Goal: Task Accomplishment & Management: Use online tool/utility

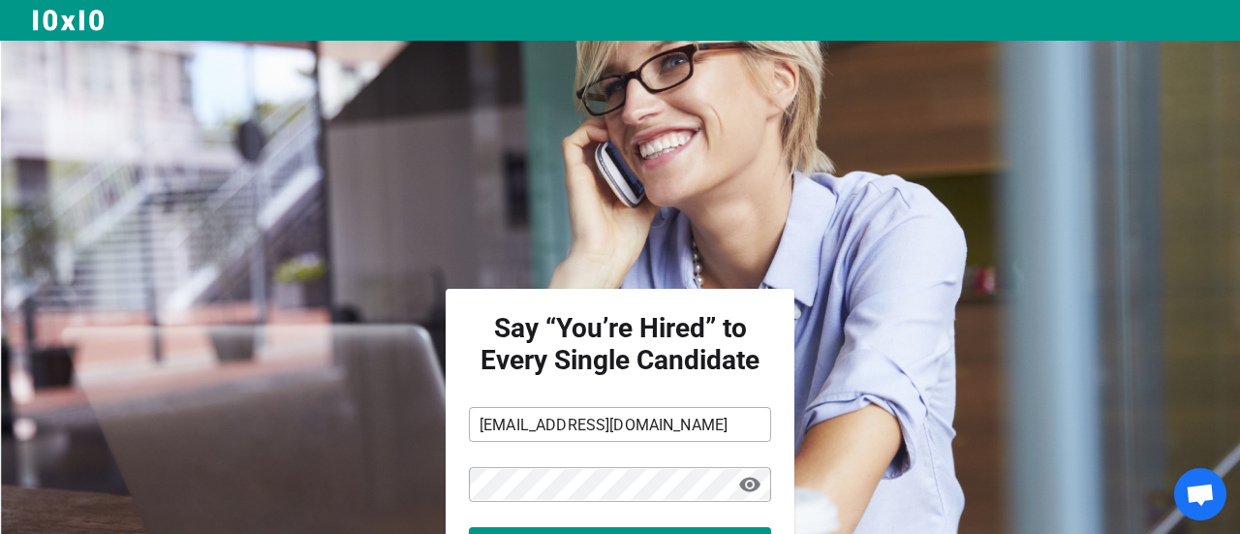
scroll to position [159, 0]
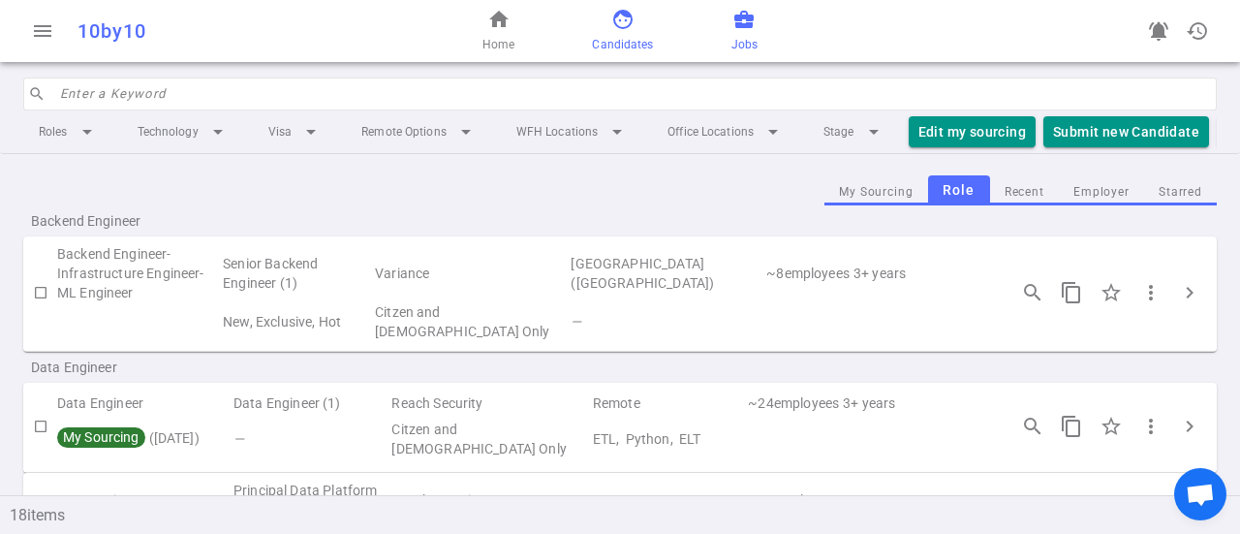
click at [643, 24] on link "face Candidates" at bounding box center [622, 31] width 61 height 47
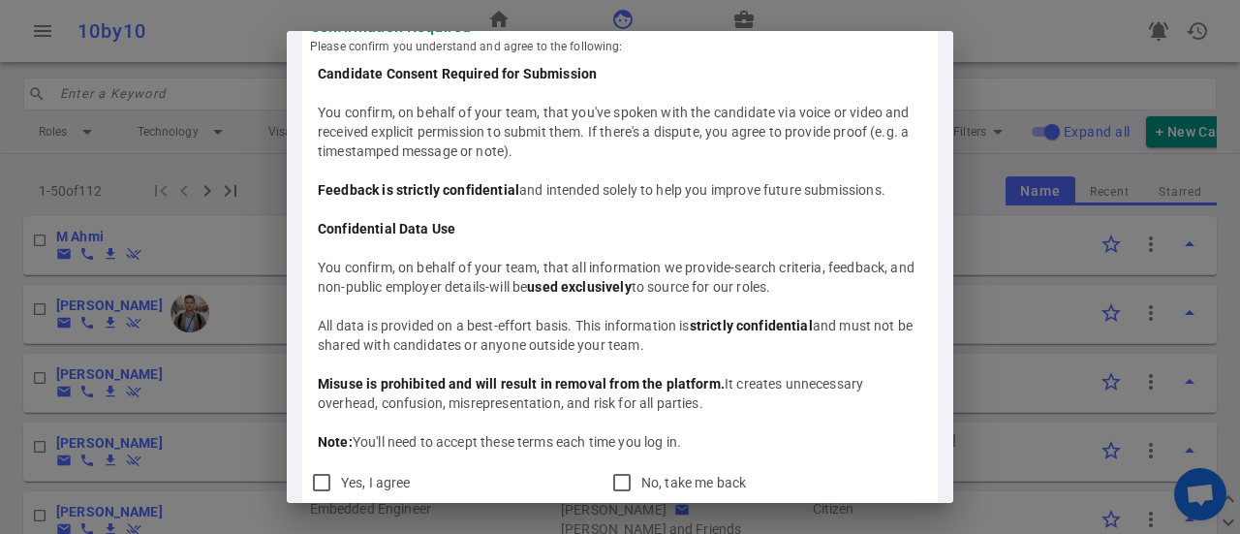
scroll to position [54, 0]
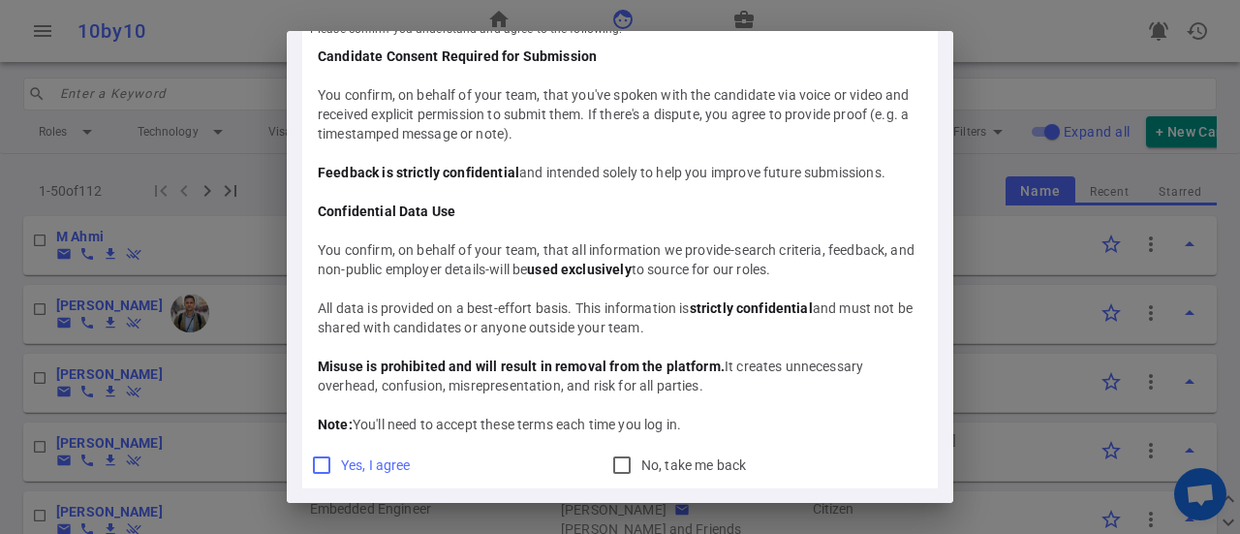
click at [318, 469] on input "Yes, I agree" at bounding box center [321, 464] width 23 height 23
checkbox input "true"
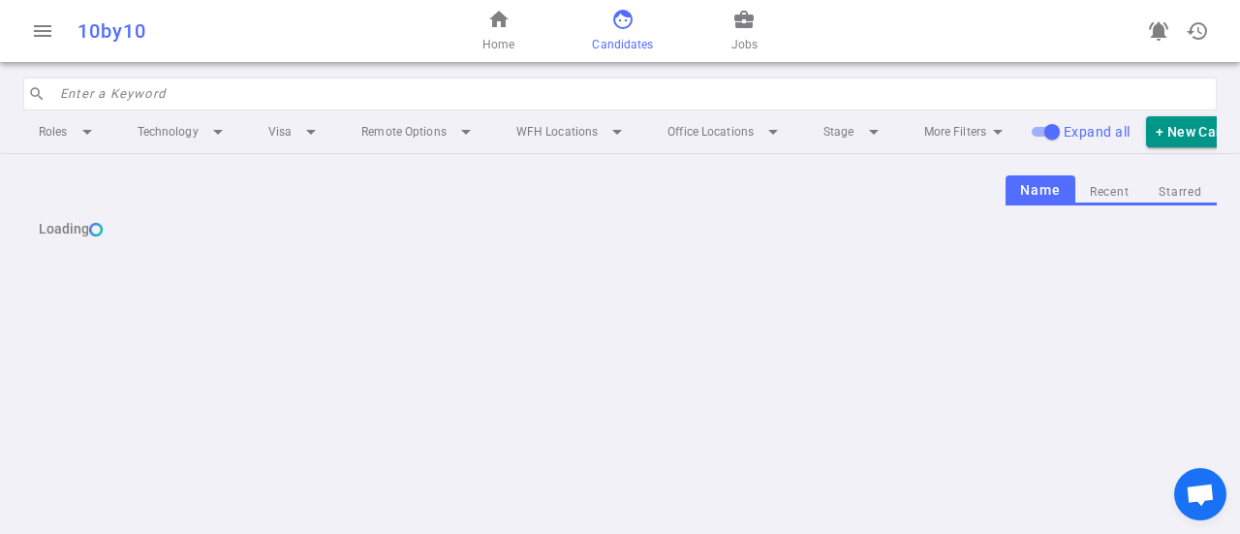
click at [112, 79] on input "search" at bounding box center [632, 93] width 1145 height 31
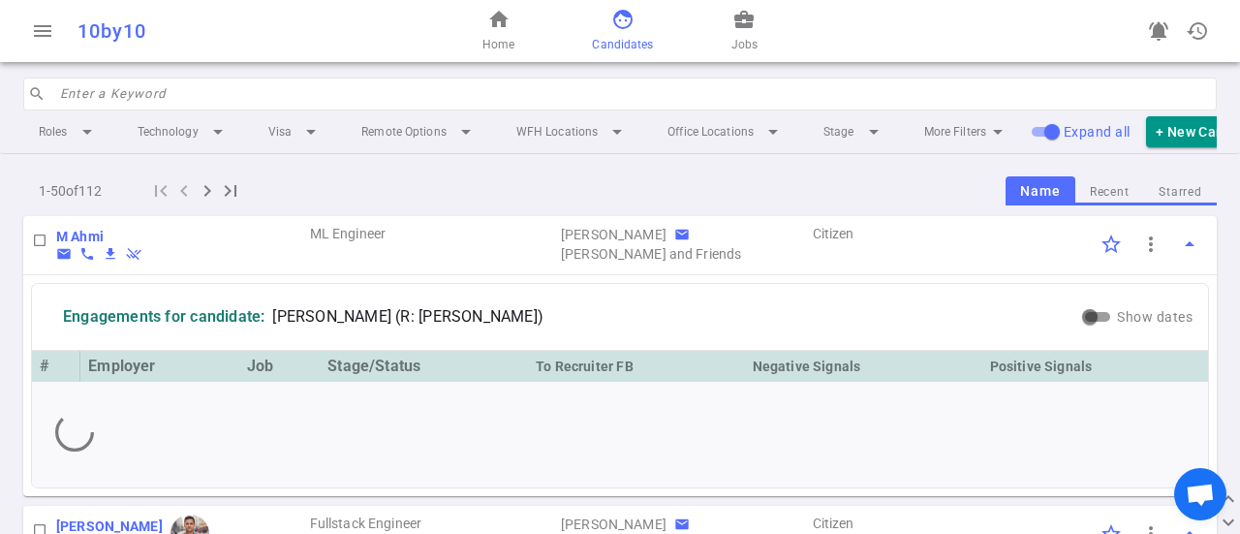
click at [112, 79] on input "search" at bounding box center [632, 93] width 1145 height 31
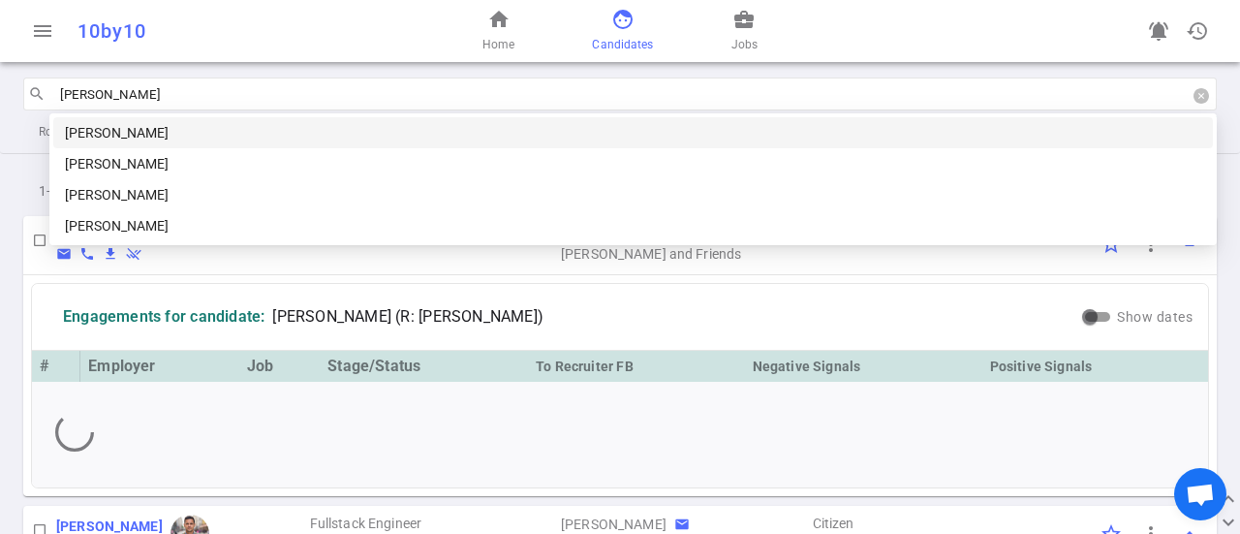
type input "[PERSON_NAME]"
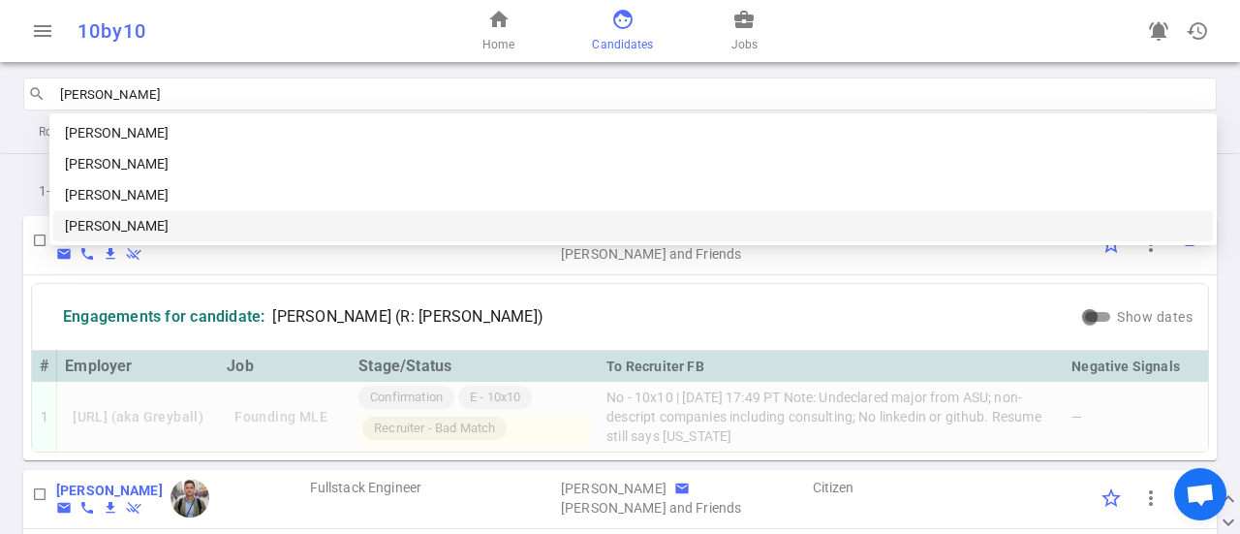
click at [215, 232] on div "[PERSON_NAME]" at bounding box center [633, 225] width 1137 height 21
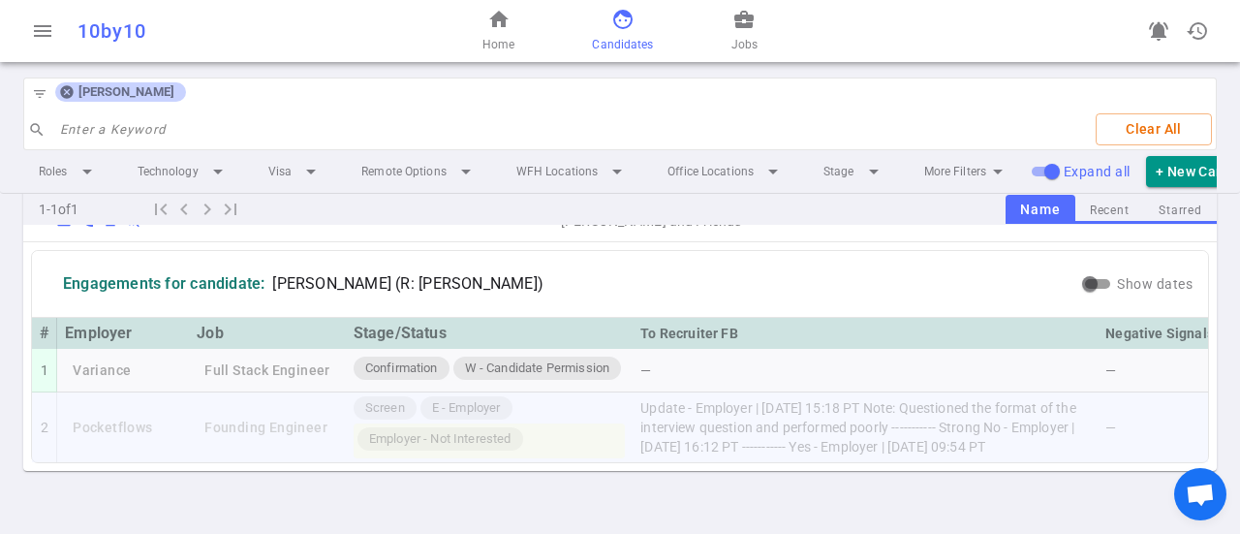
scroll to position [113, 0]
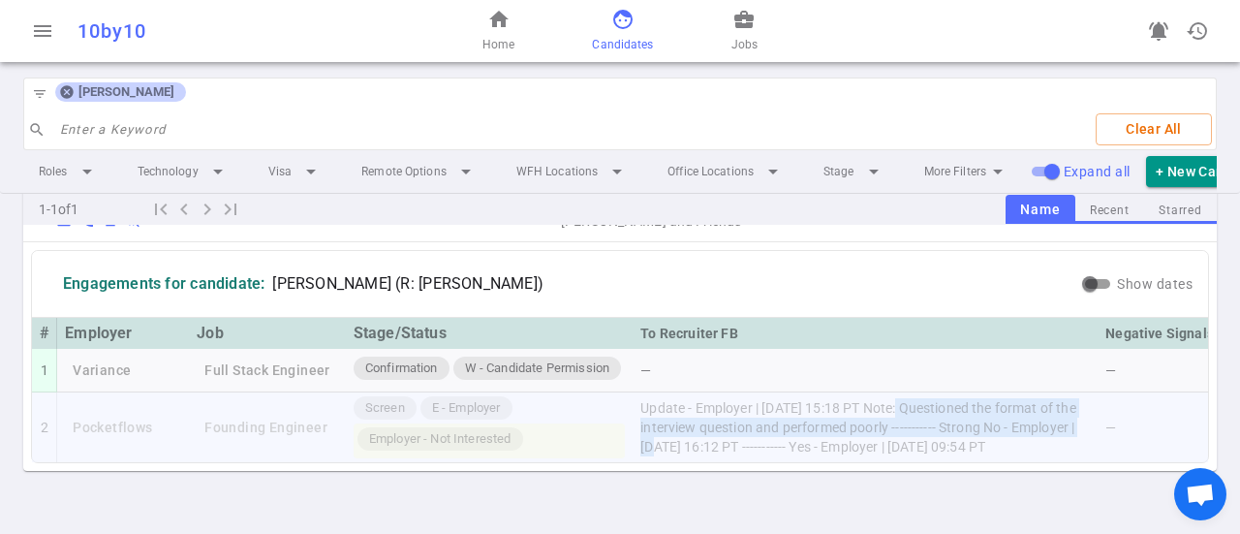
drag, startPoint x: 904, startPoint y: 376, endPoint x: 702, endPoint y: 416, distance: 206.4
click at [702, 416] on td "Update - Employer | [DATE] 15:18 PT Note: Questioned the format of the intervie…" at bounding box center [865, 427] width 465 height 70
copy td "Note: Questioned the format of the interview question and performed poorly ----…"
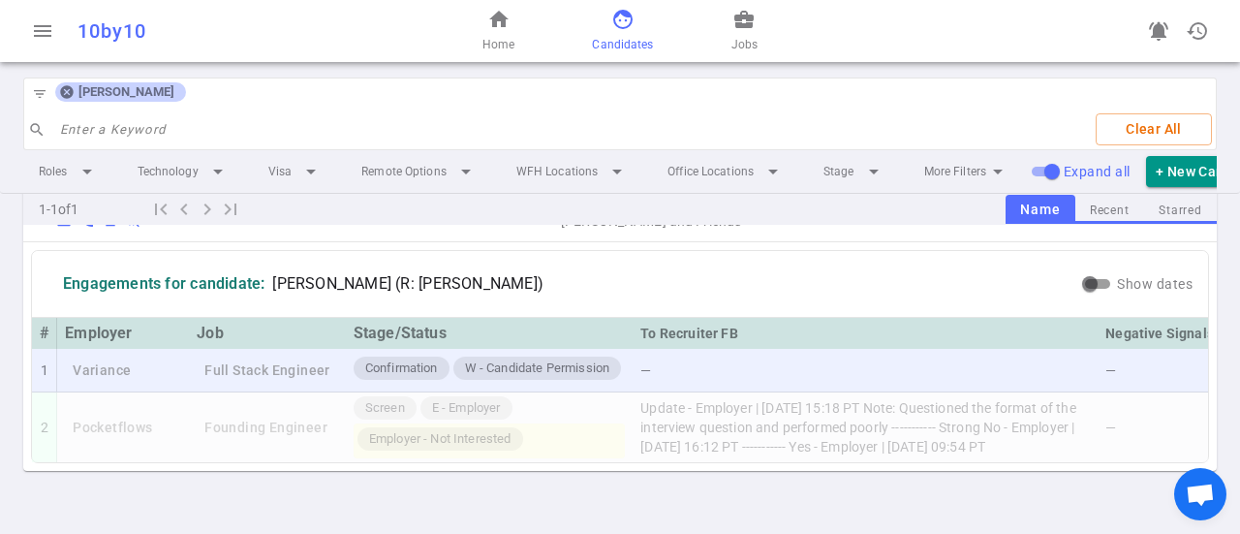
click at [87, 349] on td "Variance" at bounding box center [123, 371] width 132 height 45
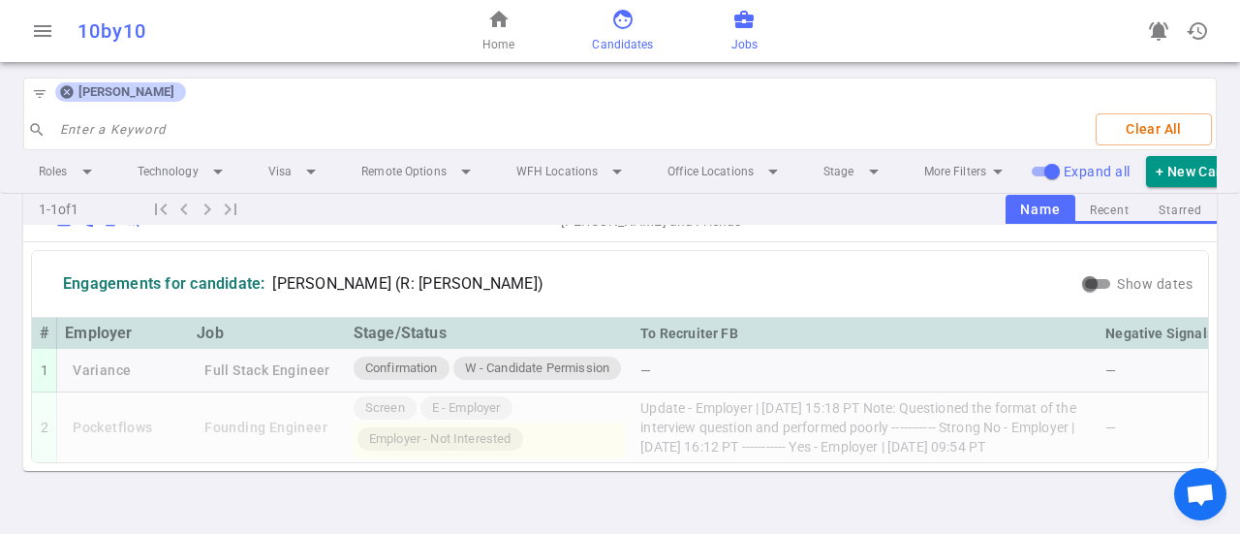
click at [733, 22] on span "business_center" at bounding box center [744, 19] width 23 height 23
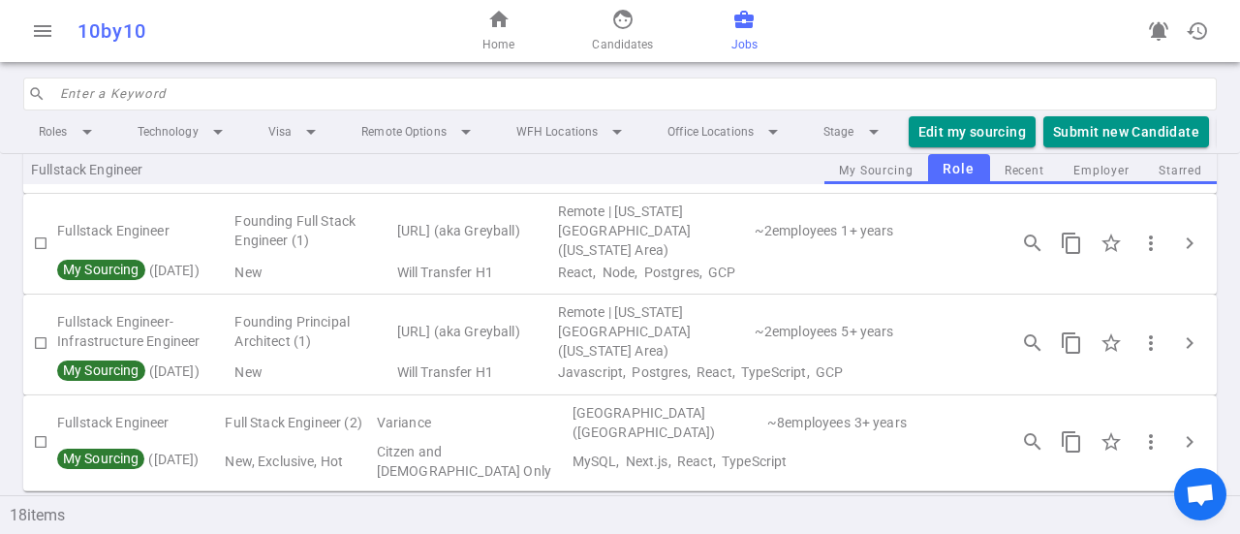
scroll to position [969, 0]
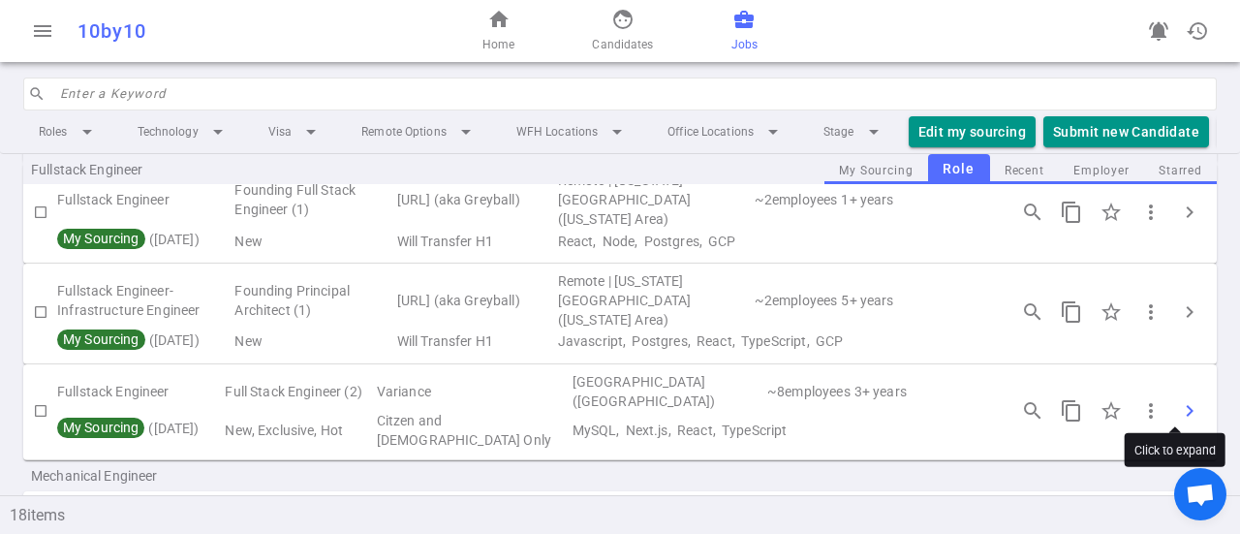
click at [1178, 399] on span "chevron_right" at bounding box center [1189, 410] width 23 height 23
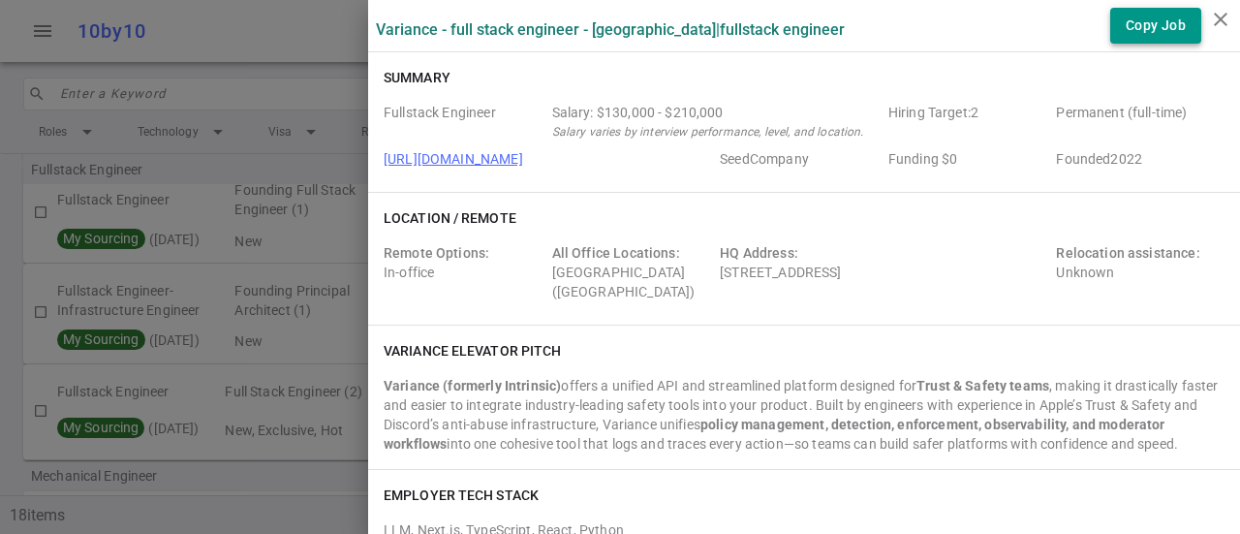
click at [1158, 30] on button "Copy Job" at bounding box center [1155, 26] width 91 height 36
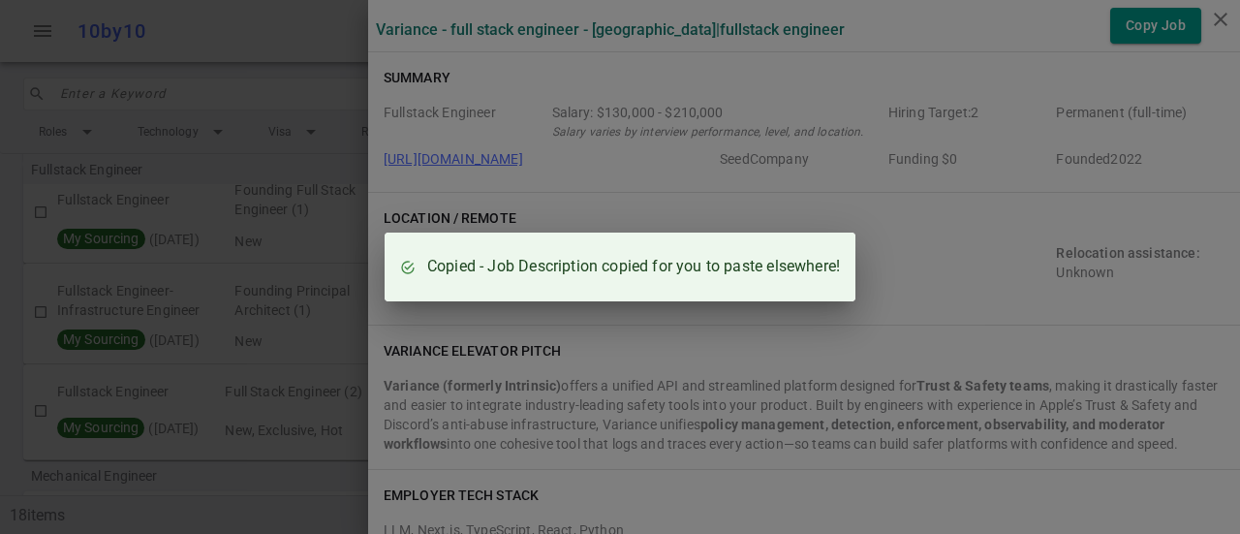
click at [1219, 17] on div "Copied - Job Description copied for you to paste elsewhere!" at bounding box center [620, 267] width 1240 height 534
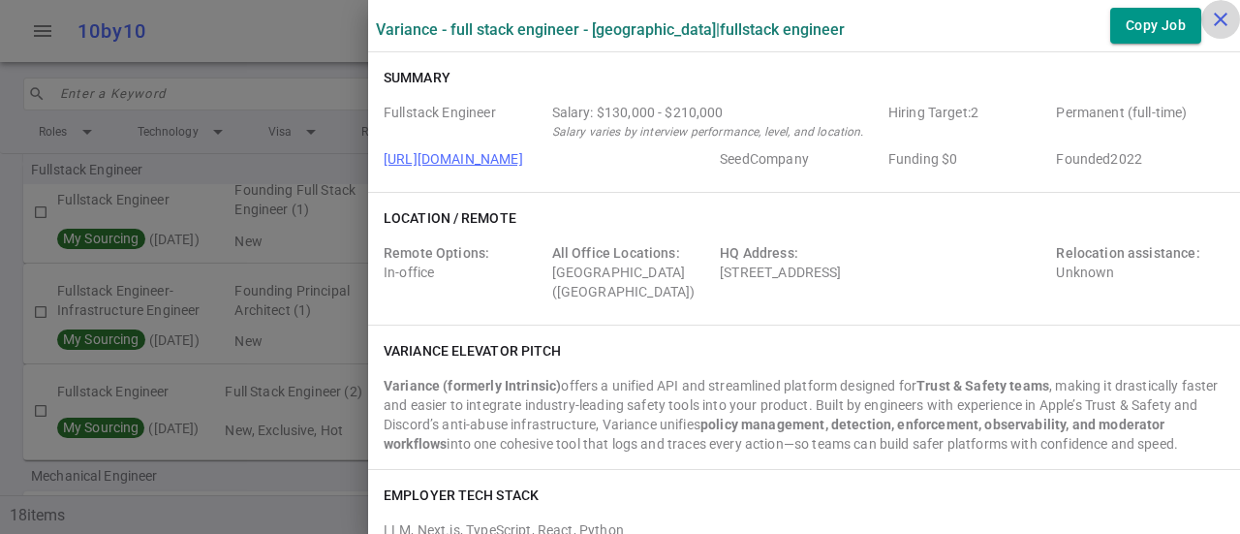
click at [1221, 20] on icon "close" at bounding box center [1220, 19] width 23 height 23
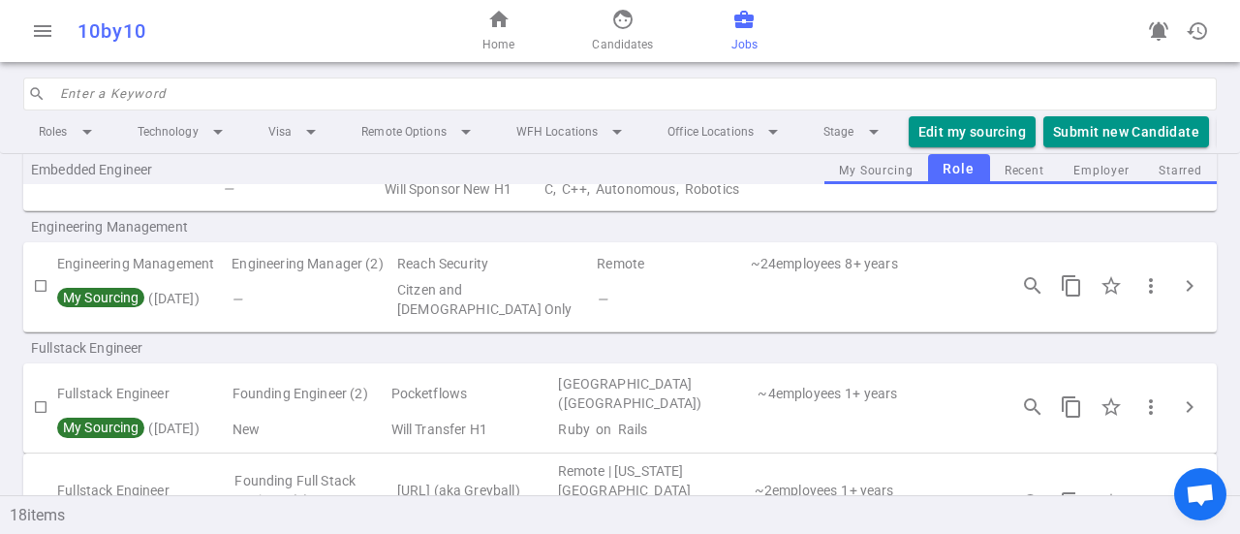
scroll to position [581, 0]
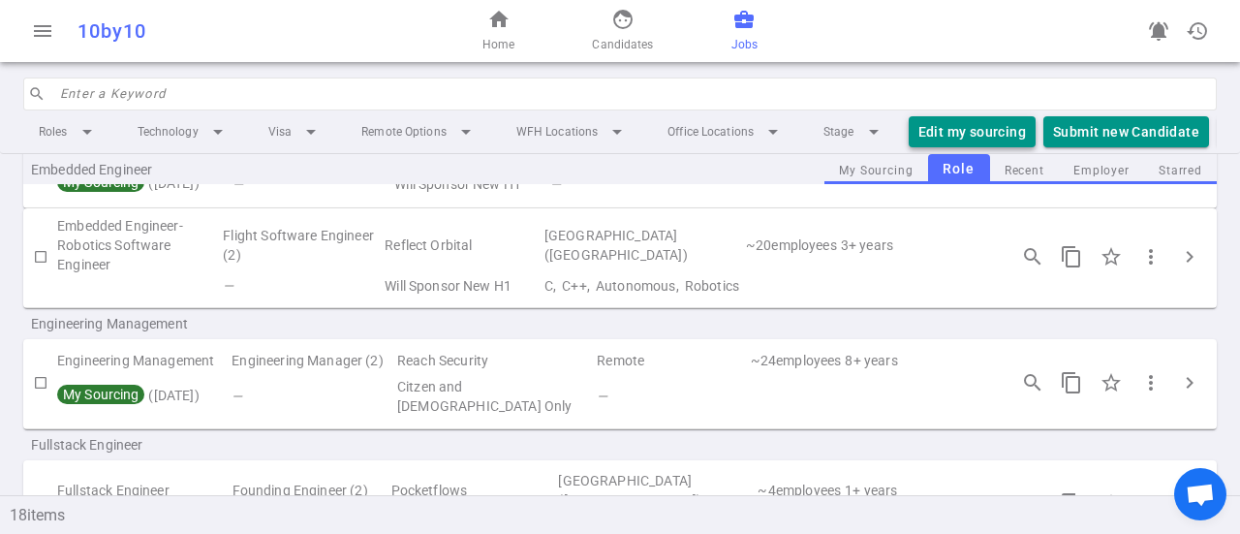
click at [964, 128] on button "Edit my sourcing" at bounding box center [972, 132] width 127 height 32
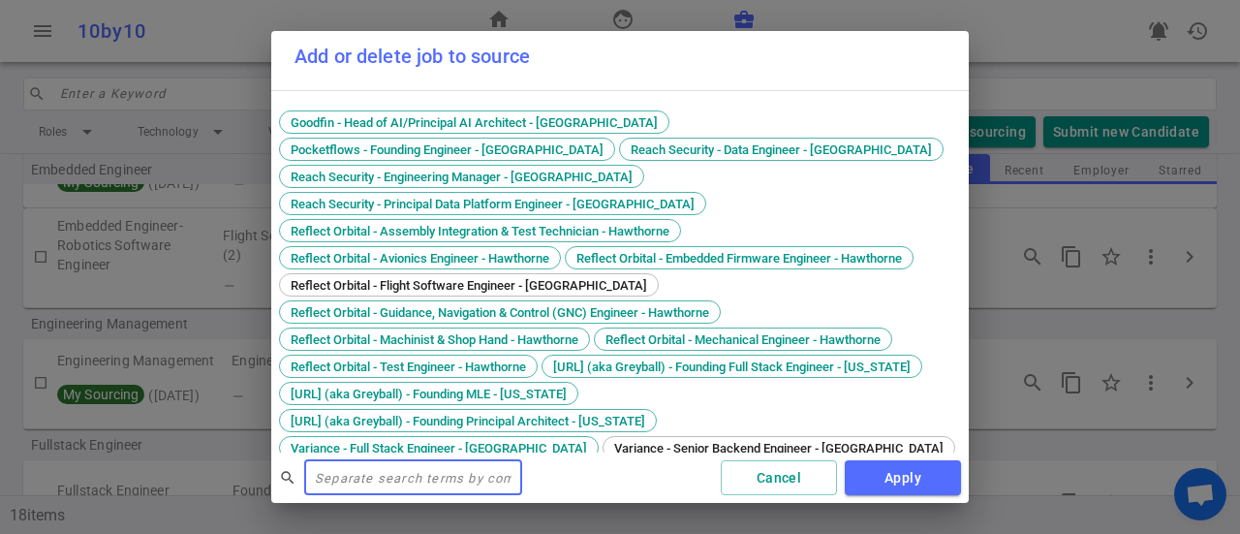
scroll to position [355, 0]
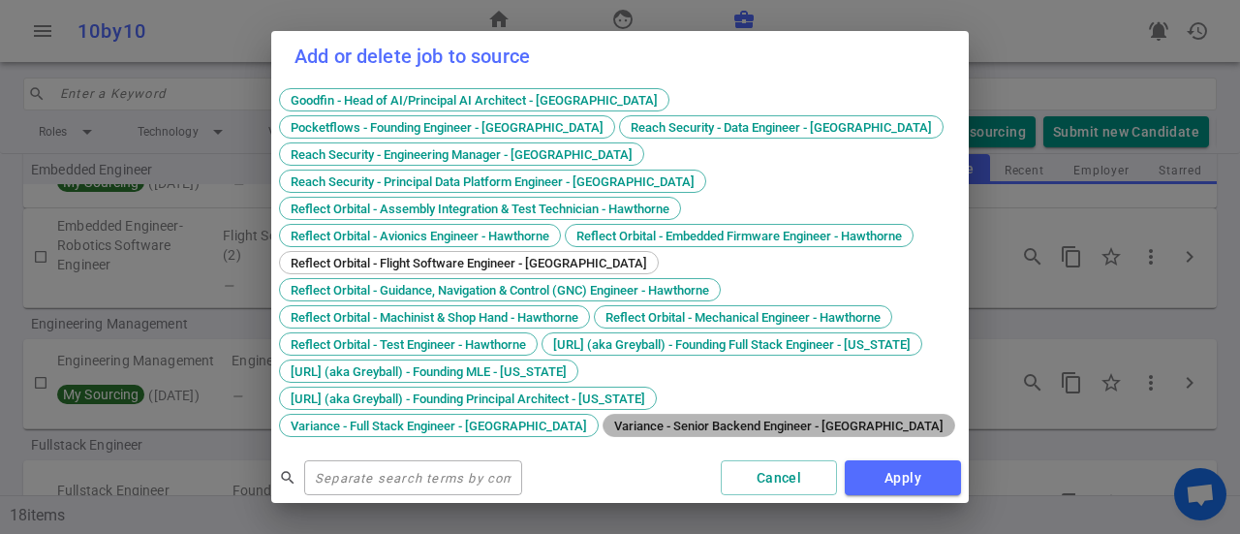
click at [744, 421] on span "Variance - Senior Backend Engineer - [GEOGRAPHIC_DATA]" at bounding box center [779, 426] width 343 height 15
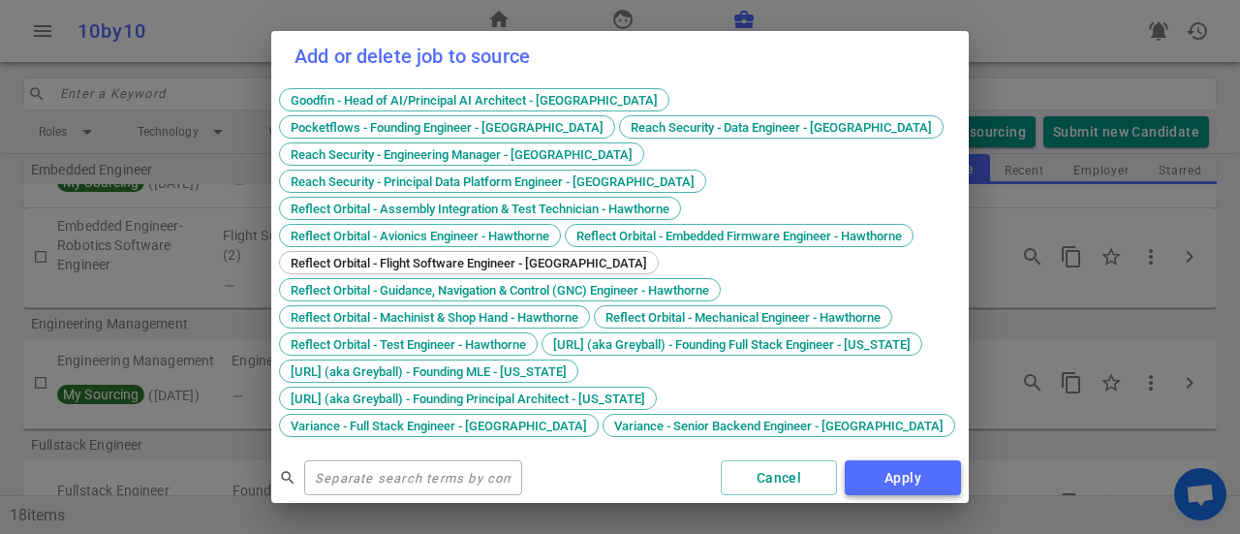
click at [892, 482] on button "Apply" at bounding box center [903, 478] width 116 height 36
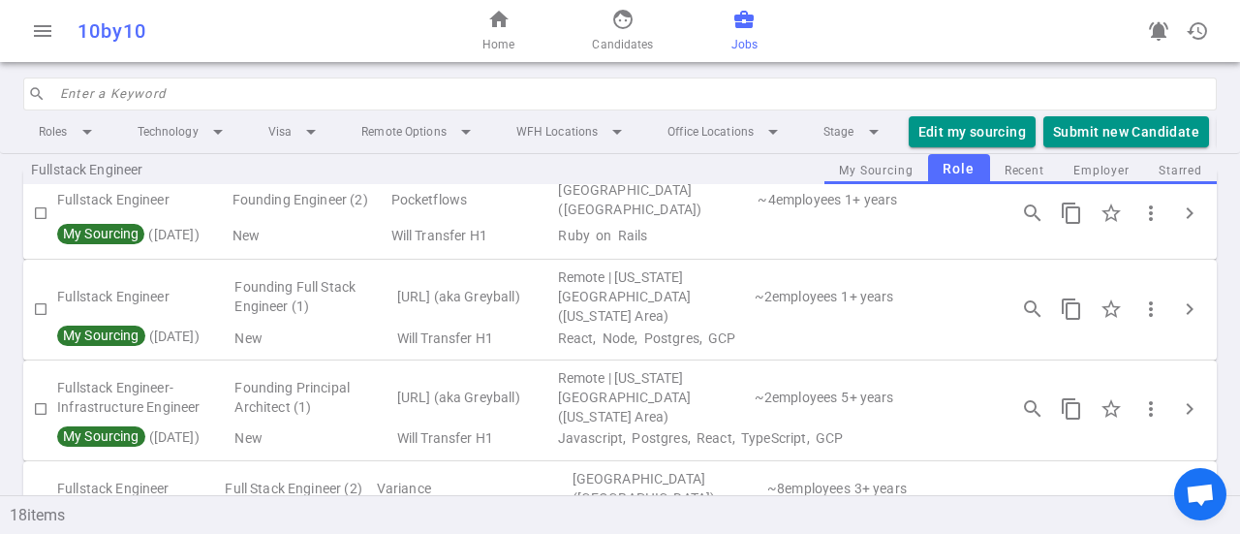
scroll to position [969, 0]
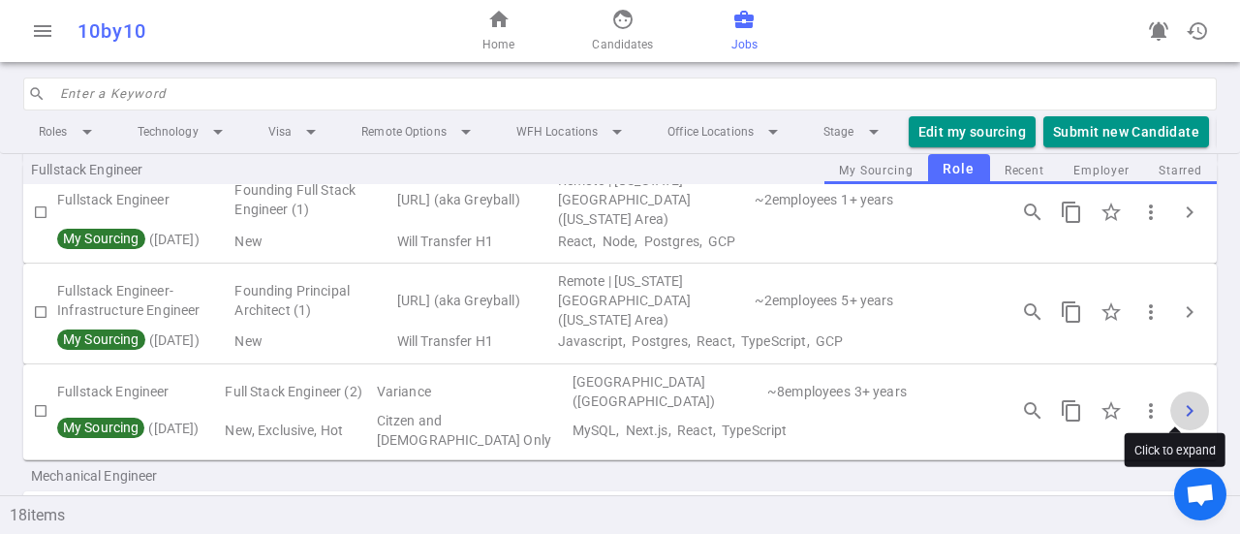
click at [1179, 399] on span "chevron_right" at bounding box center [1189, 410] width 23 height 23
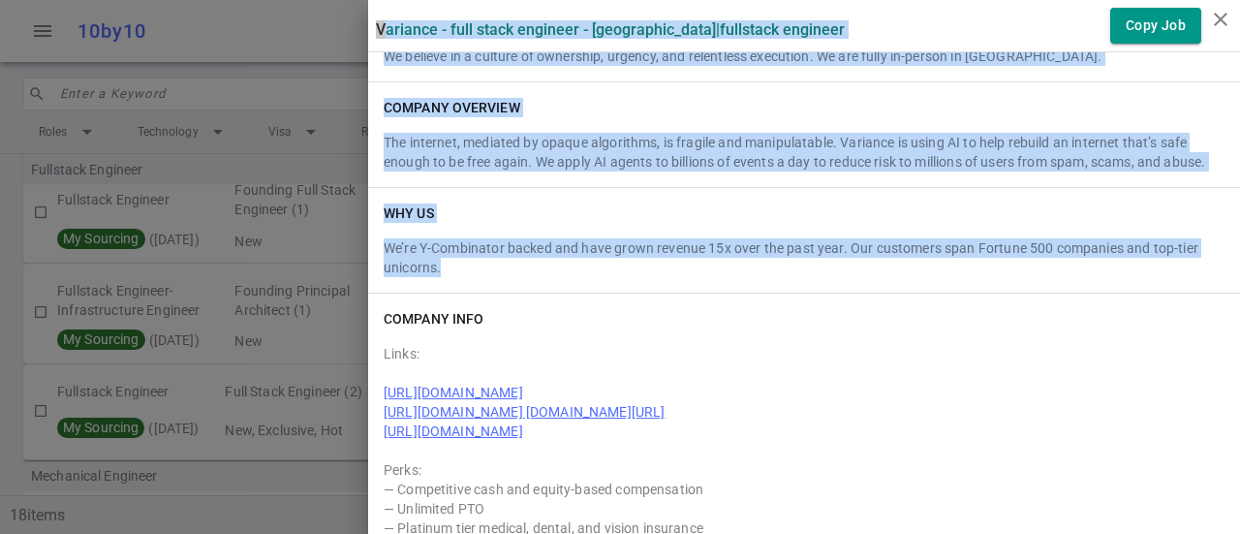
scroll to position [1665, 0]
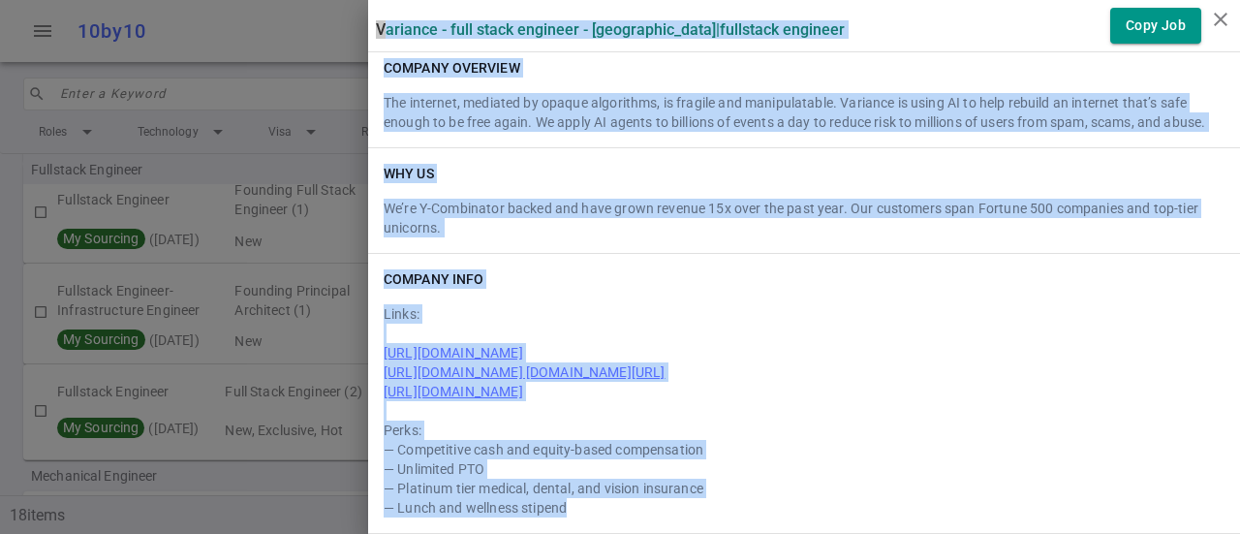
drag, startPoint x: 358, startPoint y: 26, endPoint x: 708, endPoint y: 512, distance: 598.9
copy div "Loremips - Dolo Sitam Consecte - Adi Elitseddo | Eiusmodte Incididu Utla Etd Ma…"
click at [1220, 18] on icon "close" at bounding box center [1220, 19] width 23 height 23
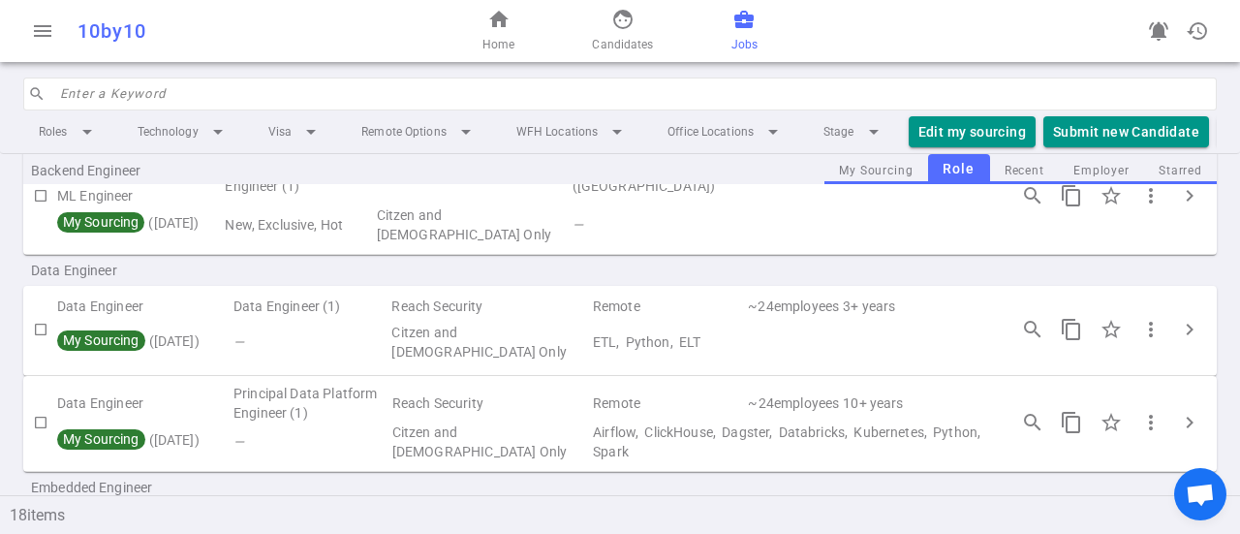
scroll to position [0, 0]
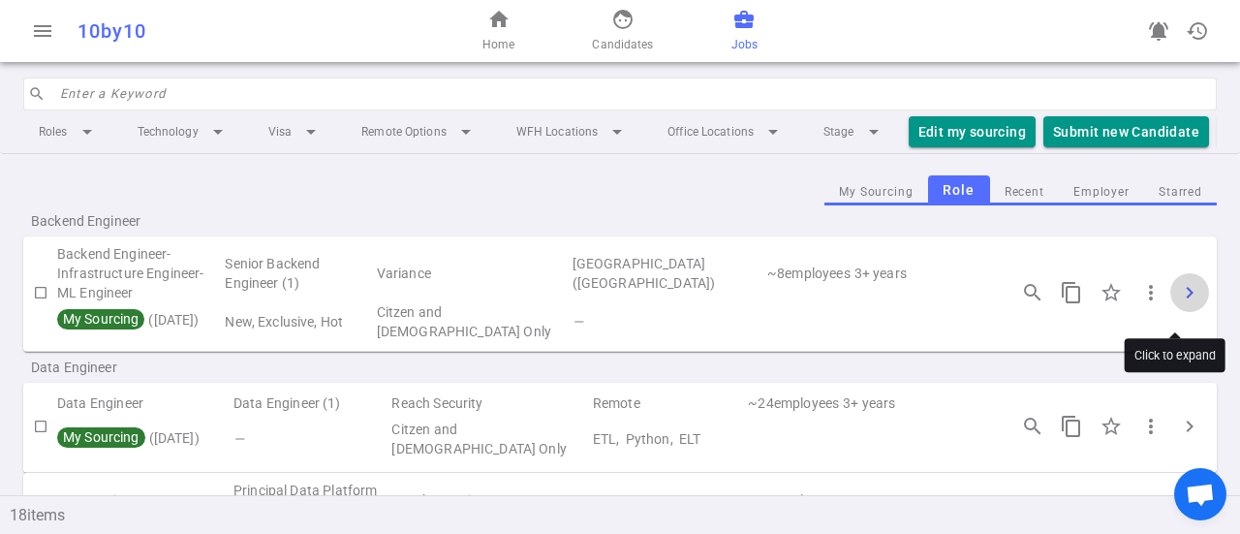
click at [1185, 300] on span "chevron_right" at bounding box center [1189, 292] width 23 height 23
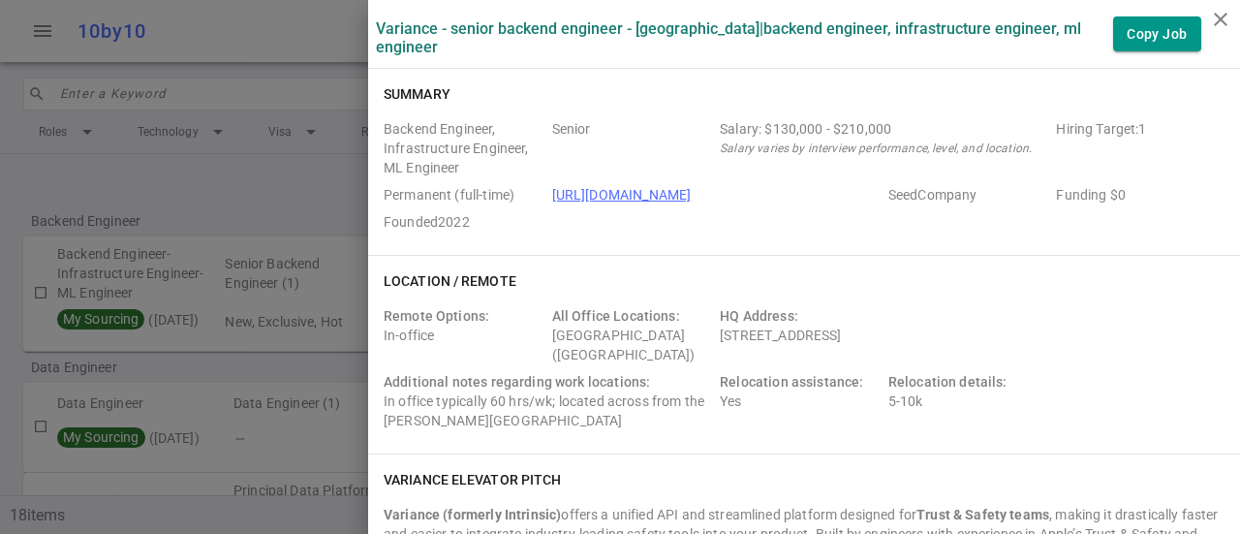
drag, startPoint x: 372, startPoint y: 26, endPoint x: 207, endPoint y: 63, distance: 168.8
click at [878, 38] on div "Variance - Senior Backend Engineer - [GEOGRAPHIC_DATA] | Backend Engineer, Infr…" at bounding box center [620, 267] width 1240 height 534
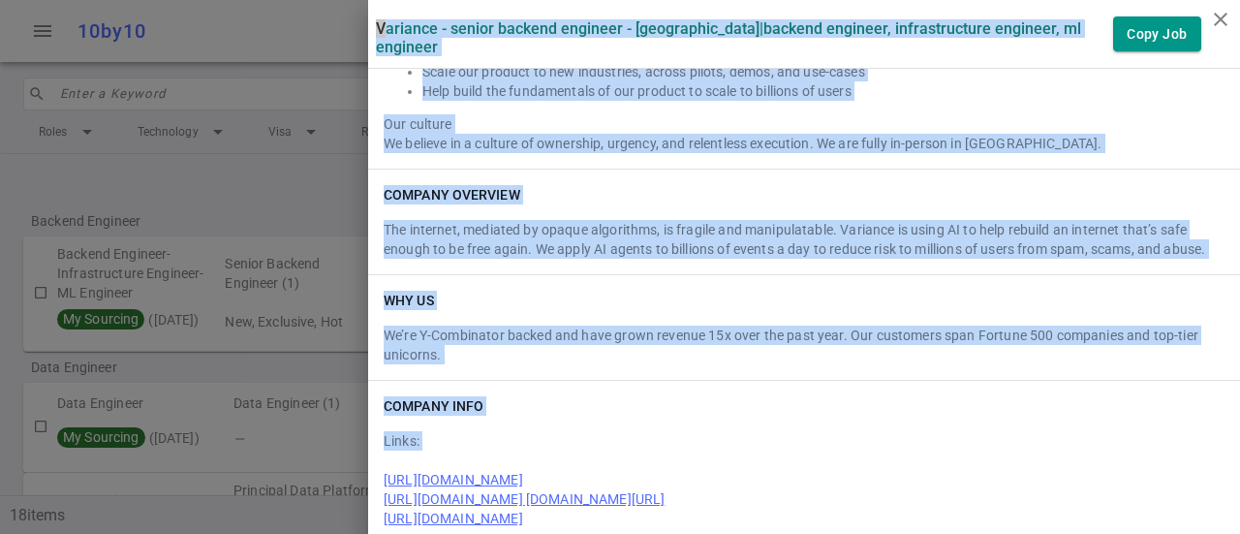
scroll to position [1942, 0]
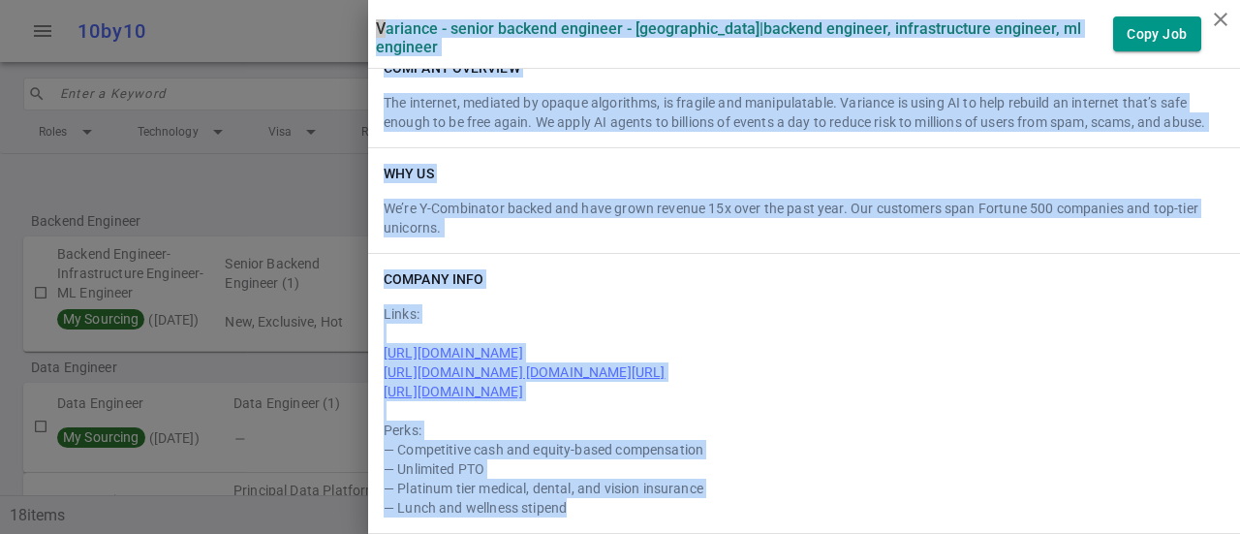
drag, startPoint x: 357, startPoint y: 21, endPoint x: 768, endPoint y: 515, distance: 642.5
copy div "Loremips - Dolors Ametcon Adipisci - Eli Seddoeius | Tempori Utlabore, Etdolore…"
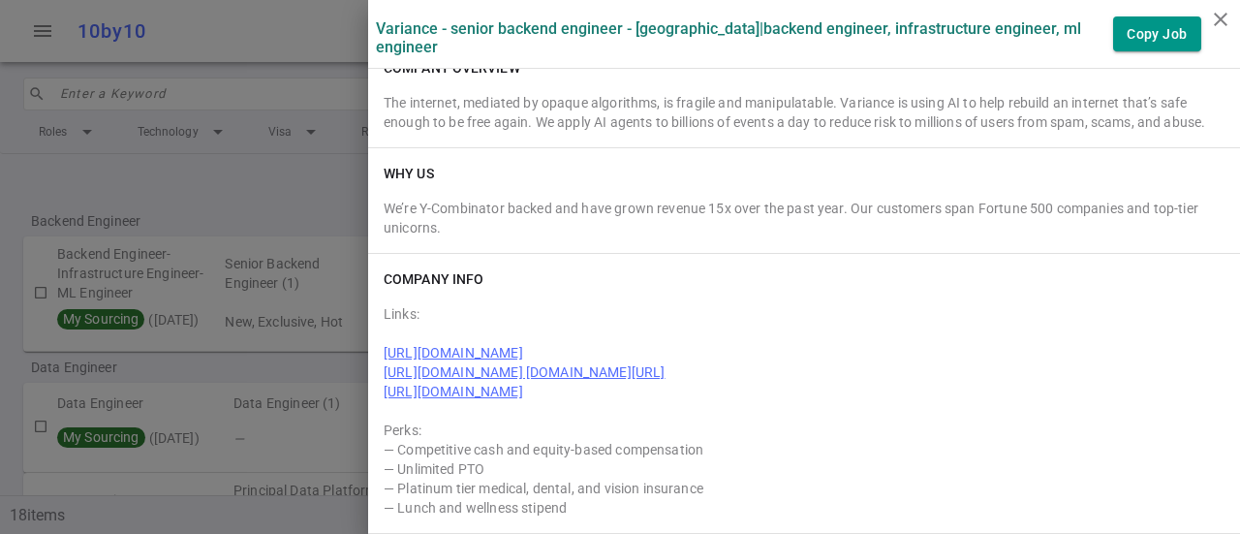
click at [256, 86] on div at bounding box center [620, 267] width 1240 height 534
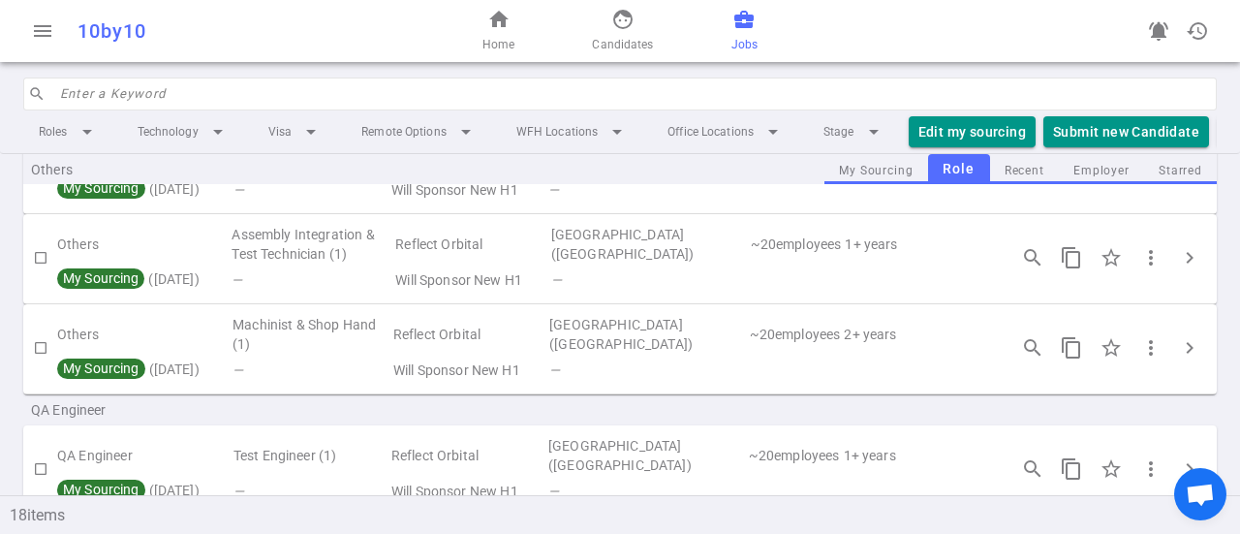
scroll to position [1703, 0]
